Goal: Information Seeking & Learning: Learn about a topic

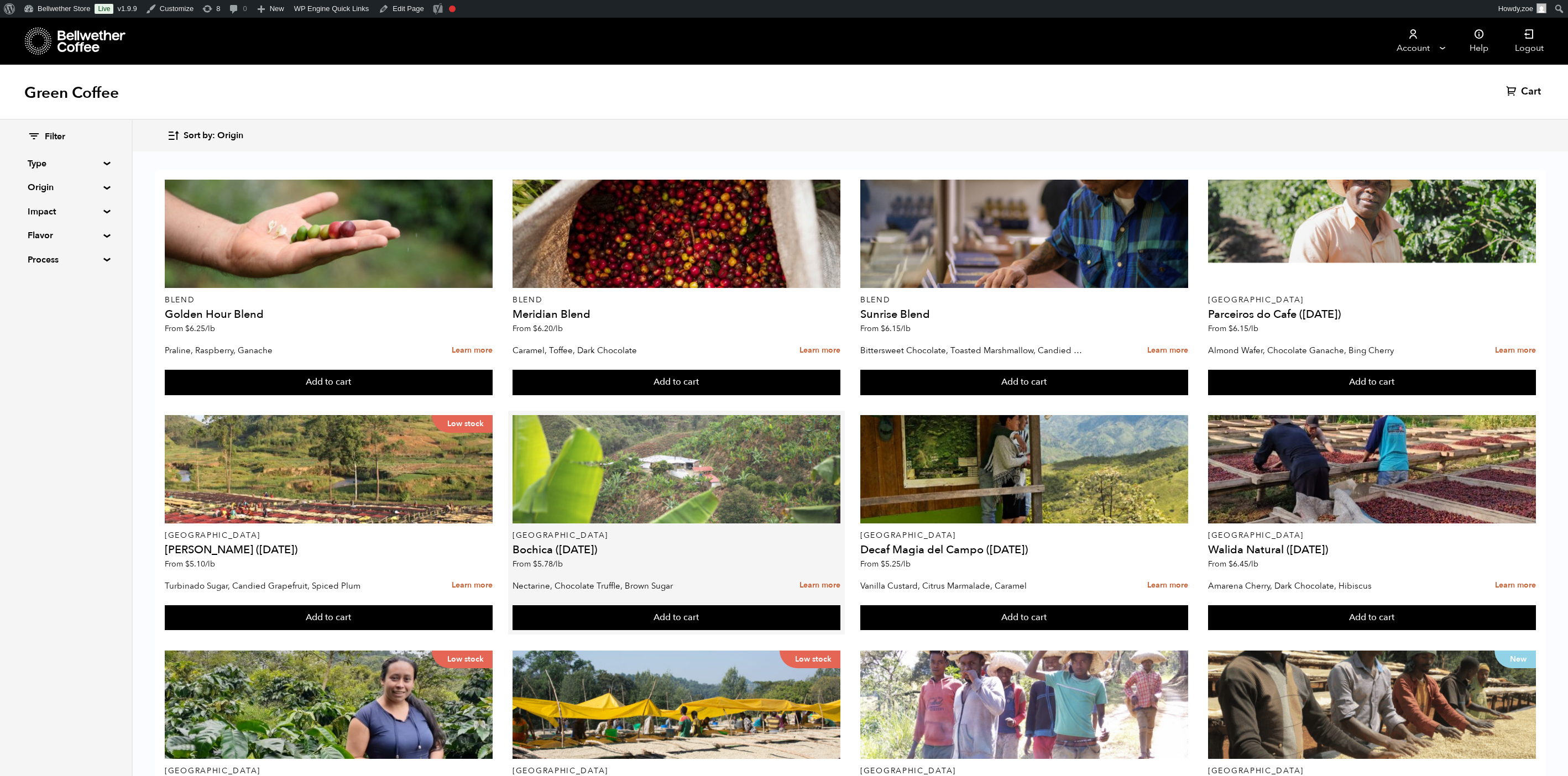
scroll to position [209, 0]
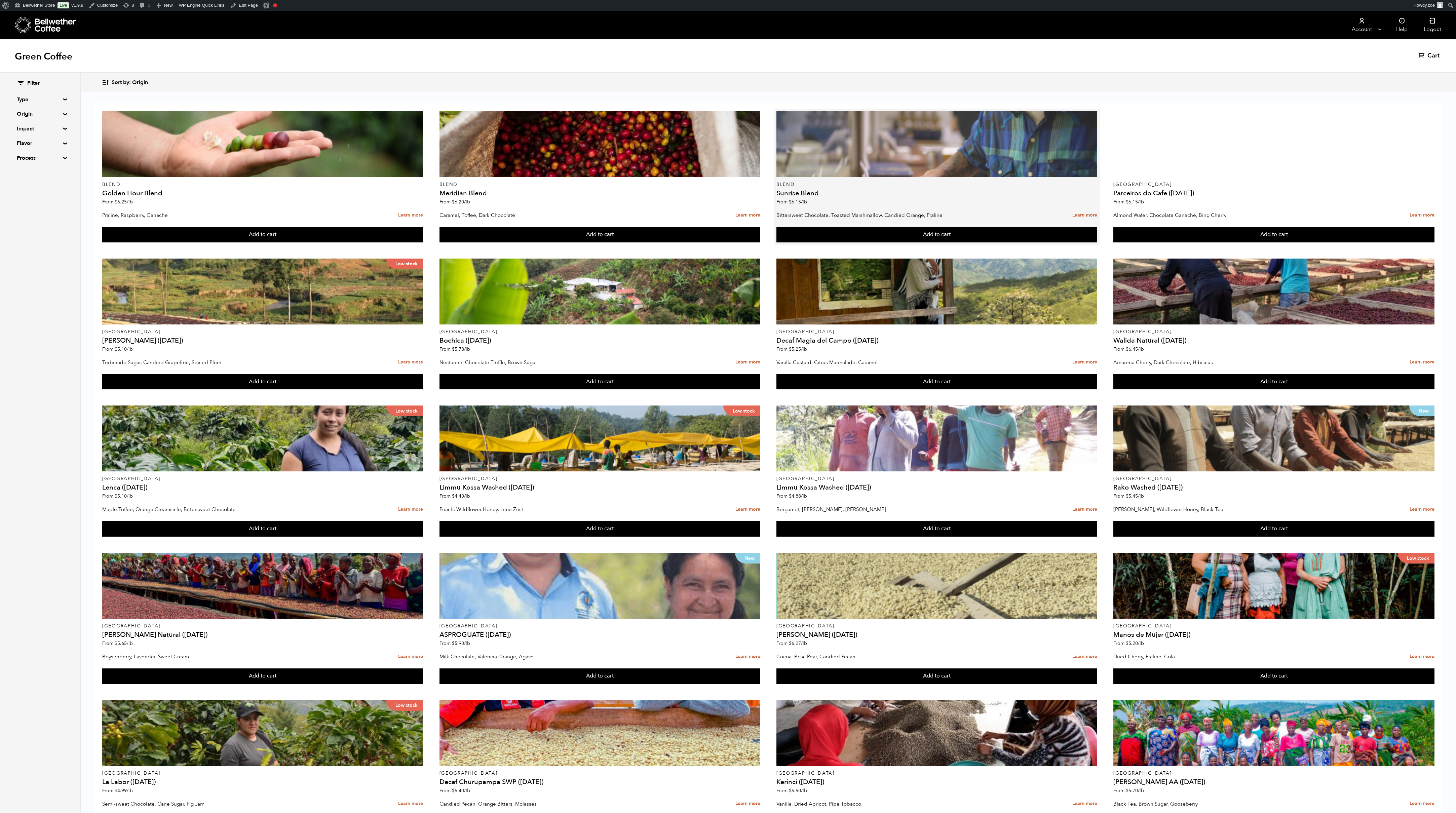
click at [943, 140] on div at bounding box center [937, 144] width 321 height 66
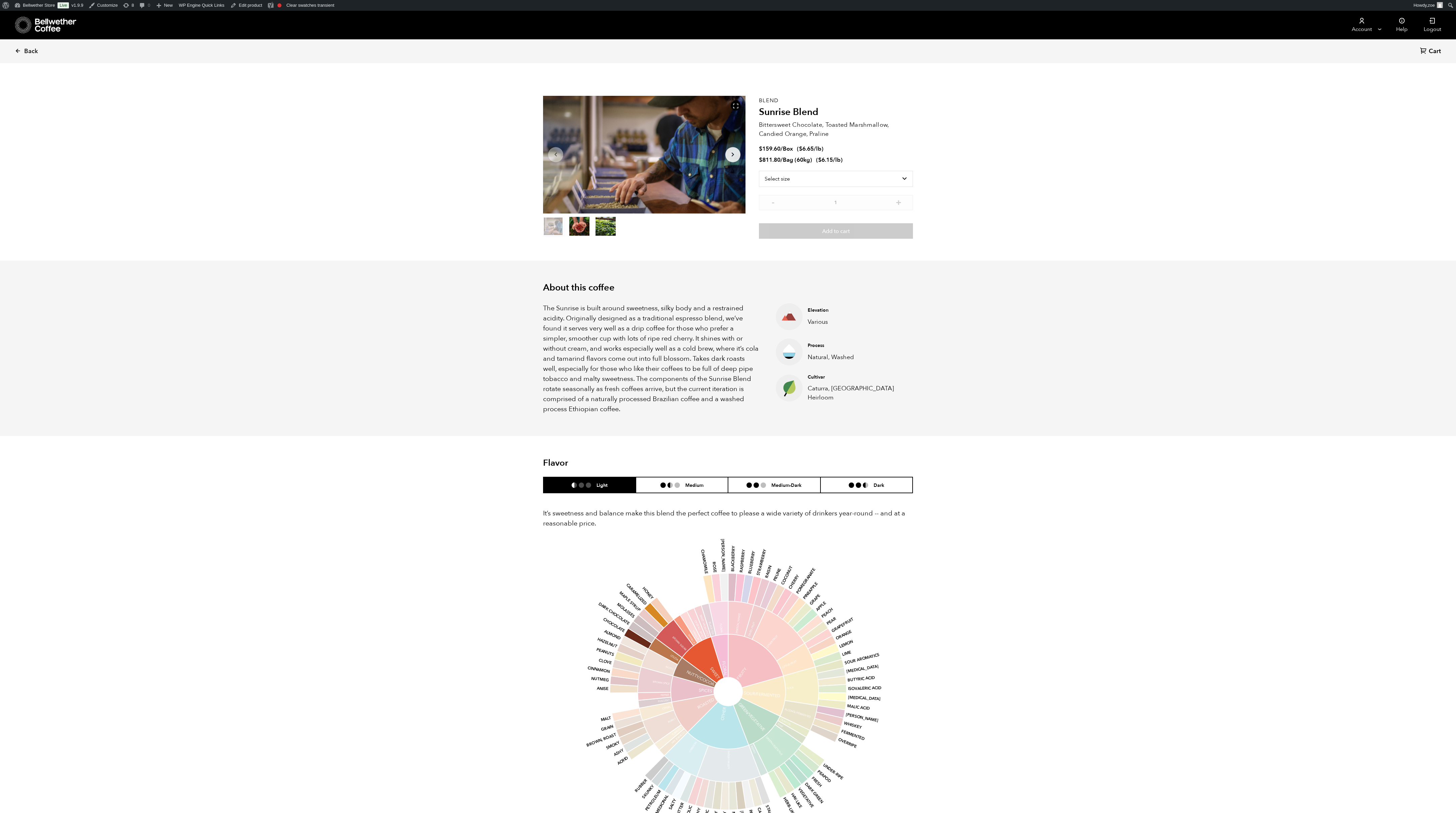
scroll to position [293, 358]
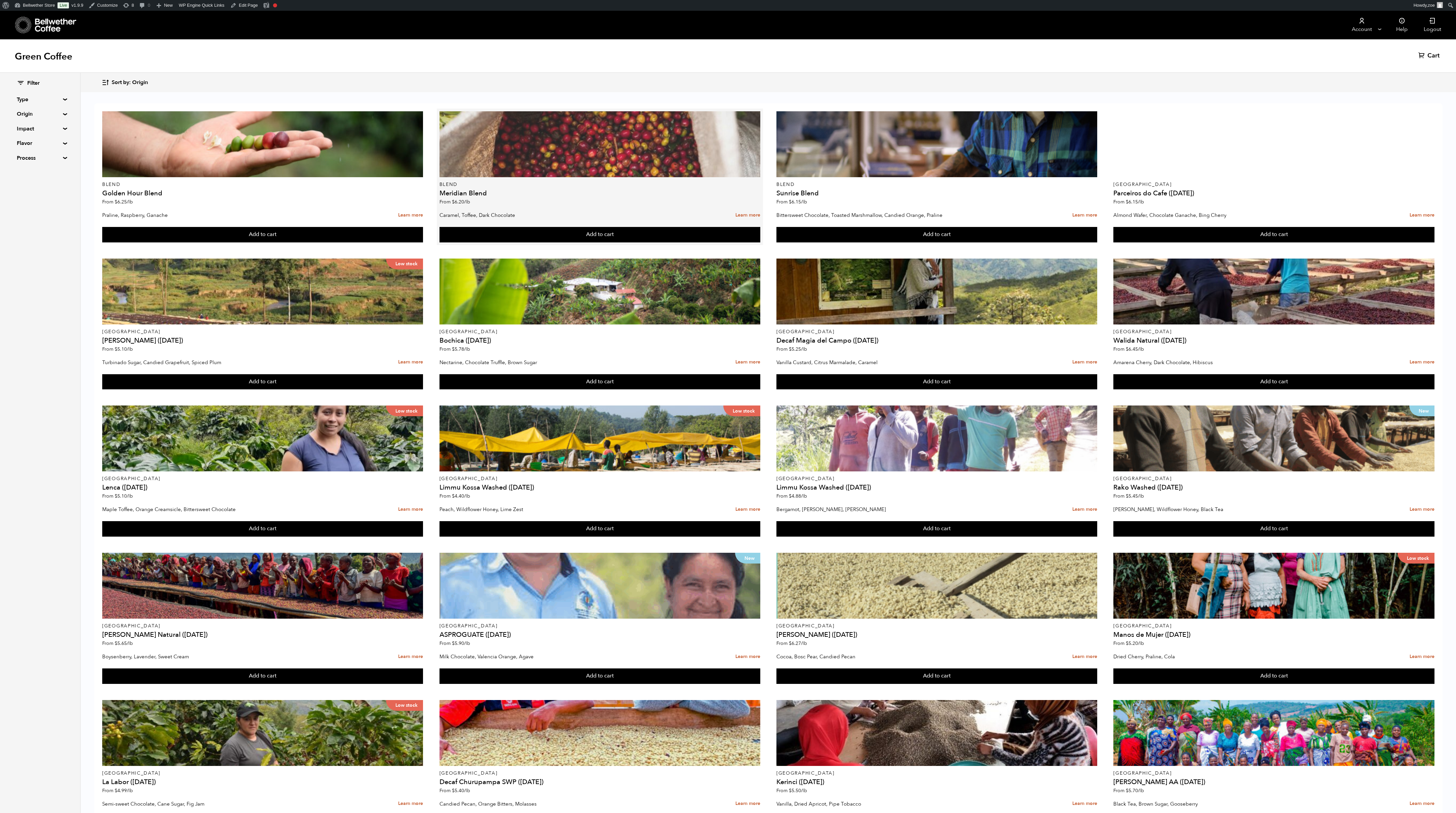
click at [531, 144] on div at bounding box center [600, 144] width 321 height 66
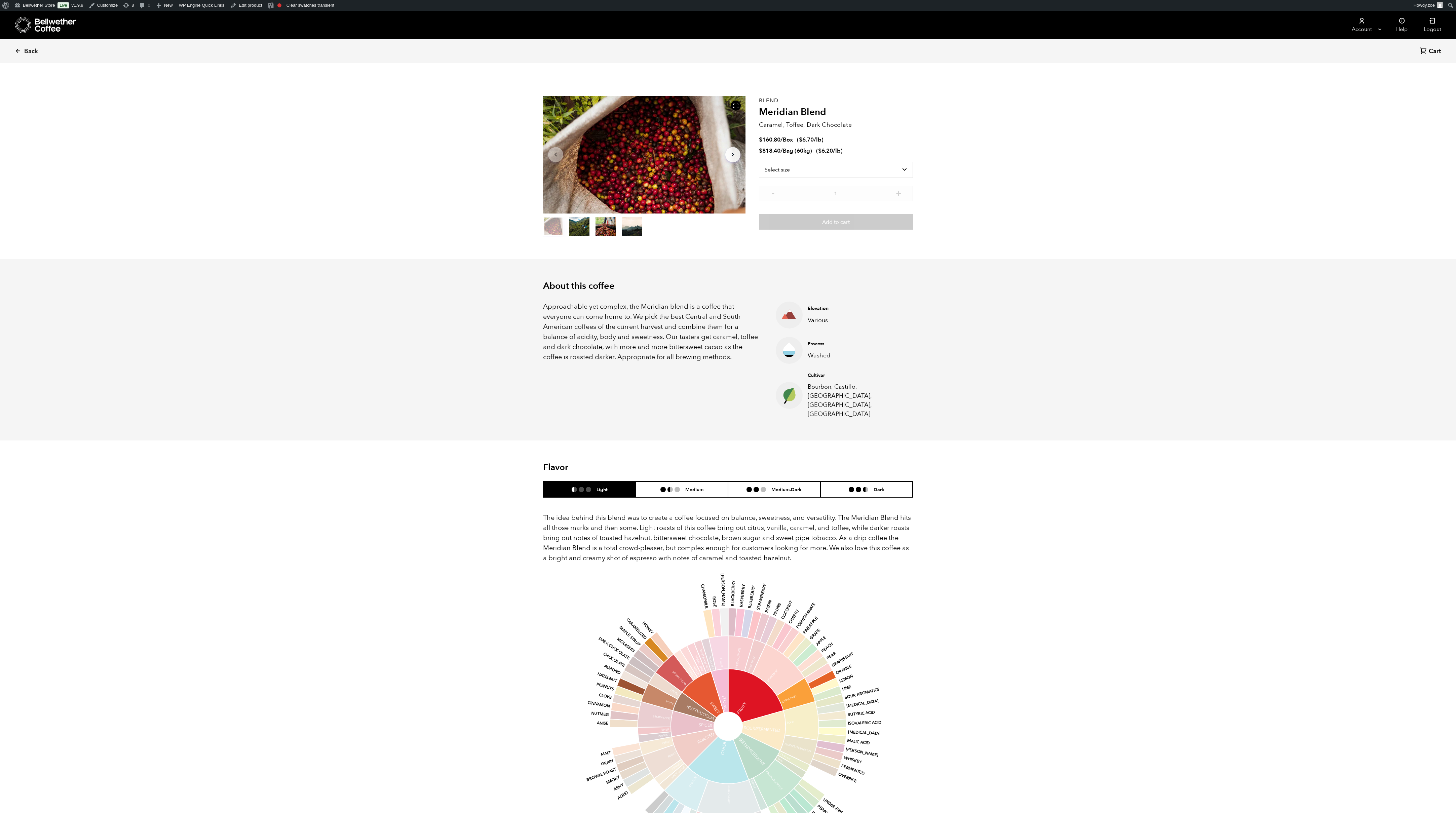
scroll to position [293, 358]
click at [690, 481] on li "Medium" at bounding box center [682, 489] width 93 height 16
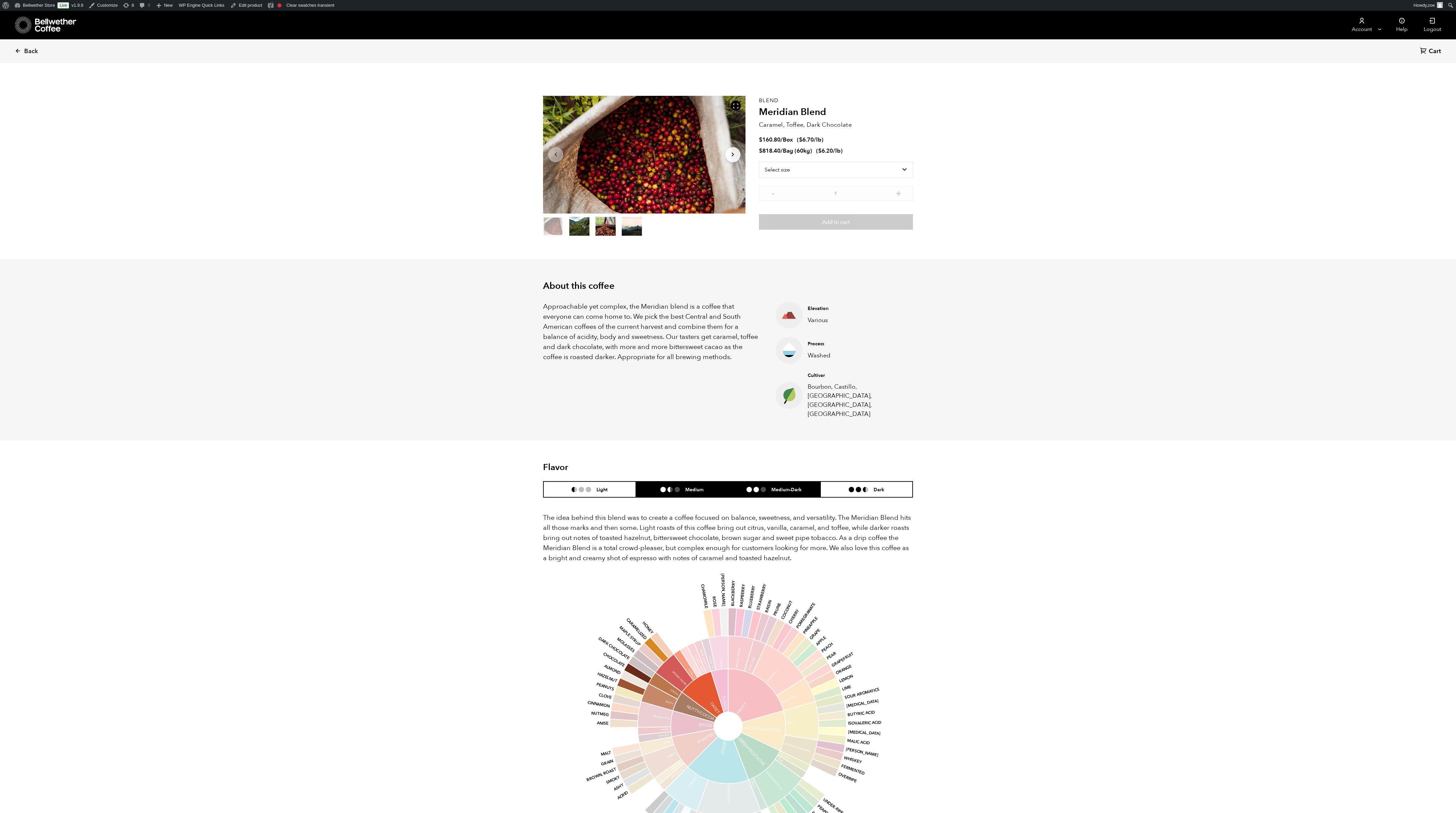
click at [781, 481] on li "Medium-Dark" at bounding box center [774, 489] width 93 height 16
click at [877, 486] on h6 "Dark" at bounding box center [879, 489] width 11 height 6
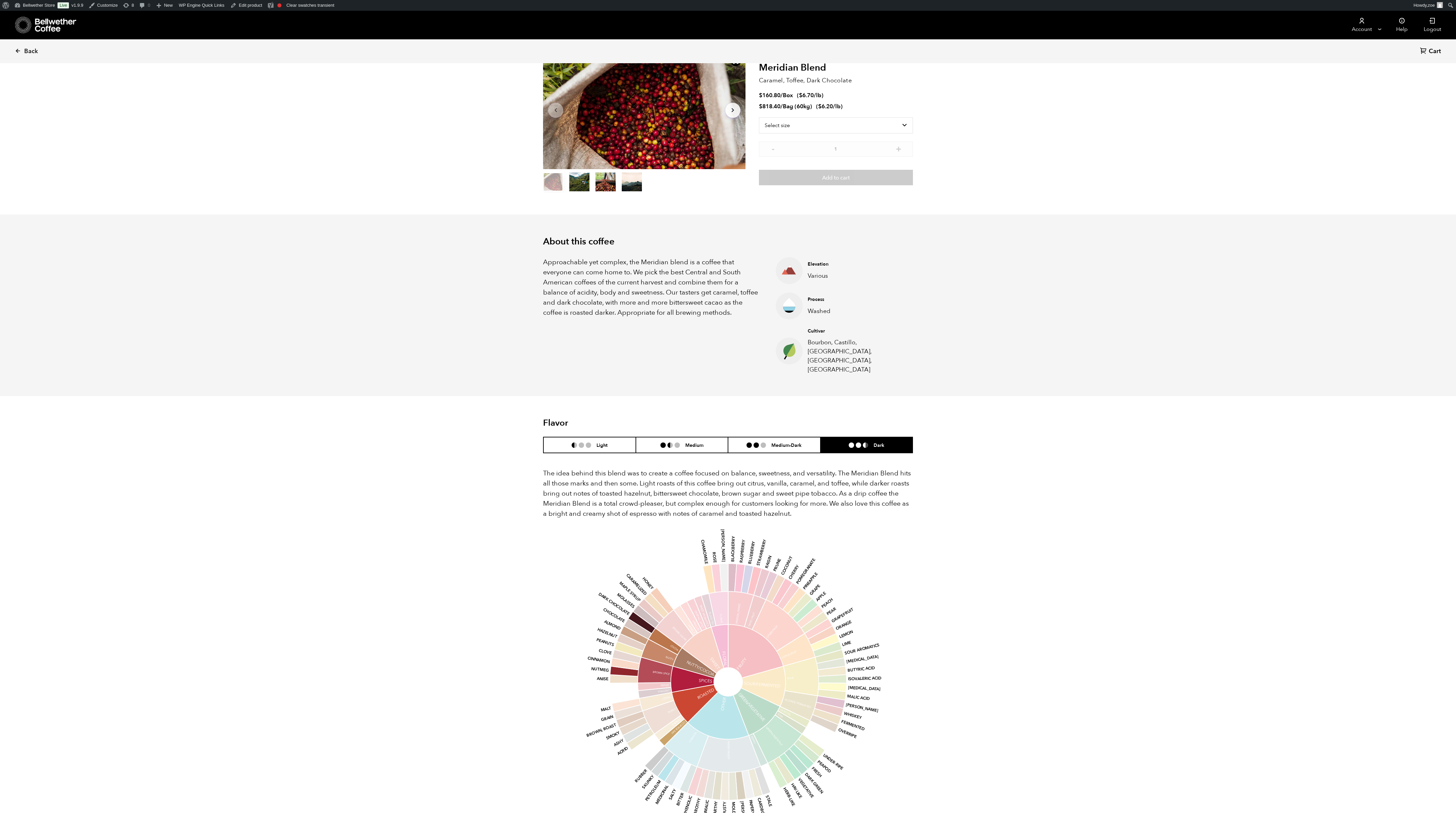
scroll to position [42, 0]
